Goal: Register for event/course: Register for event/course

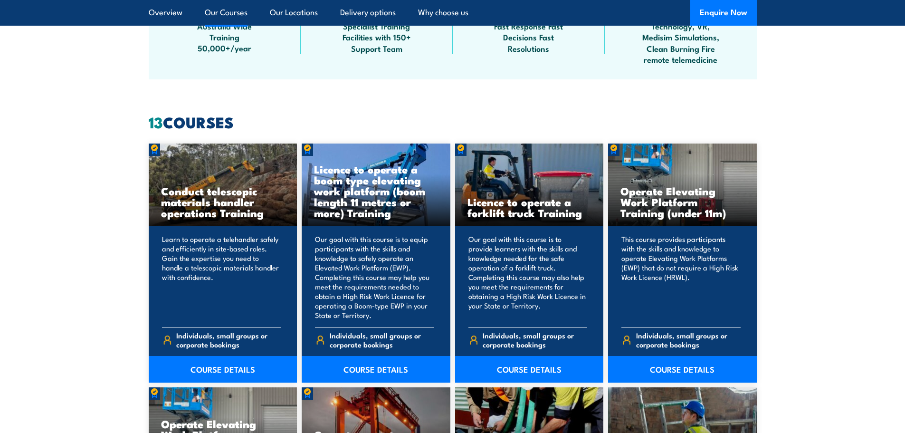
scroll to position [665, 0]
click at [538, 208] on h3 "Licence to operate a forklift truck Training" at bounding box center [530, 207] width 124 height 22
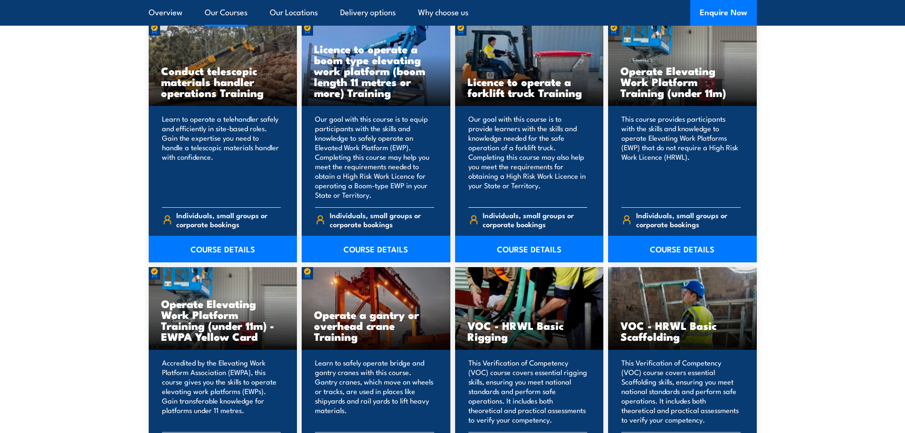
scroll to position [808, 0]
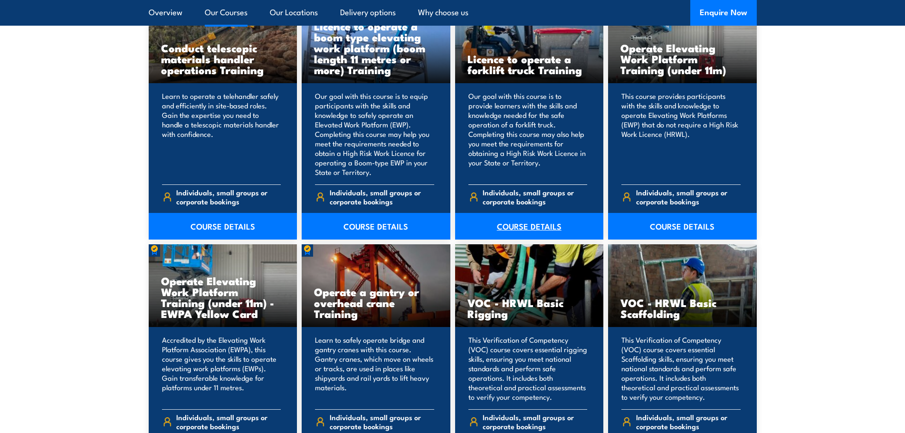
click at [538, 224] on link "COURSE DETAILS" at bounding box center [529, 226] width 149 height 27
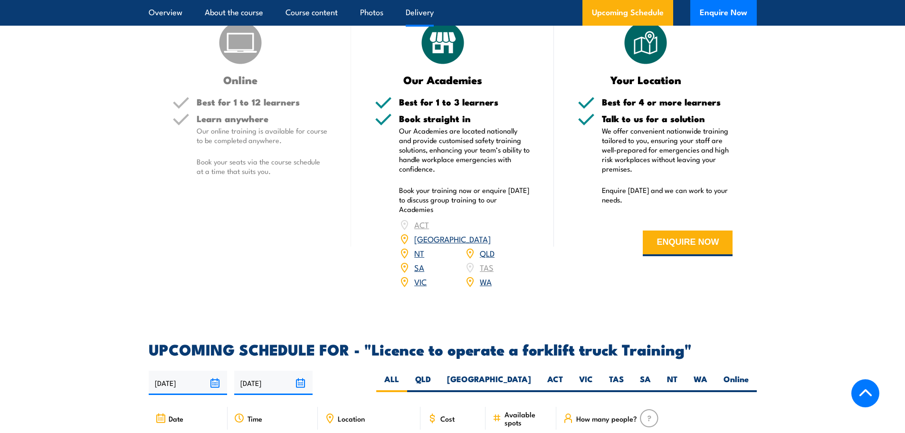
scroll to position [1378, 0]
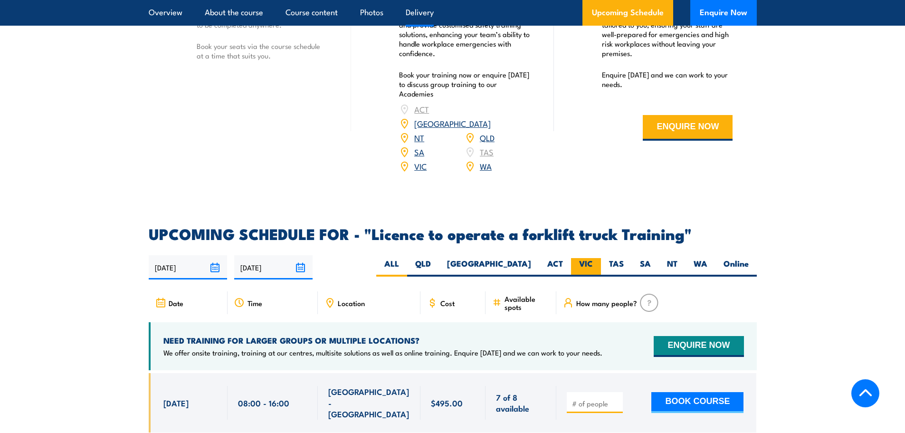
click at [584, 258] on label "VIC" at bounding box center [586, 267] width 30 height 19
click at [593, 258] on input "VIC" at bounding box center [596, 261] width 6 height 6
radio input "true"
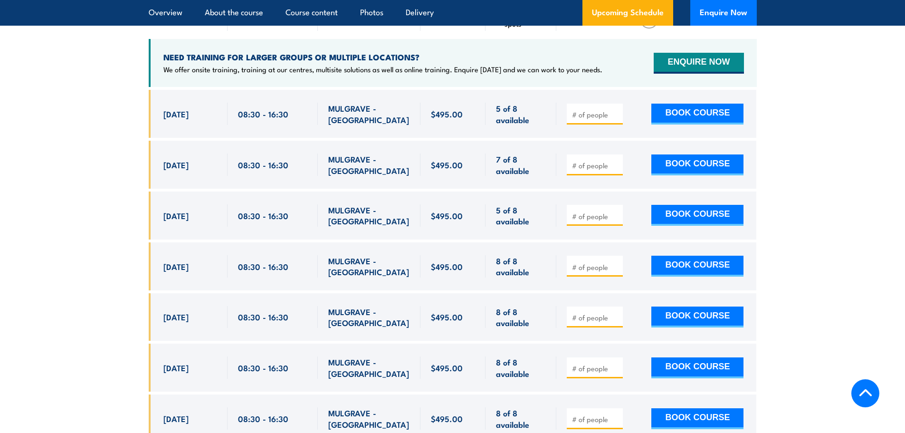
scroll to position [1875, 0]
